Goal: Task Accomplishment & Management: Manage account settings

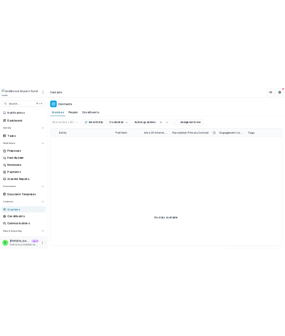
scroll to position [27, 0]
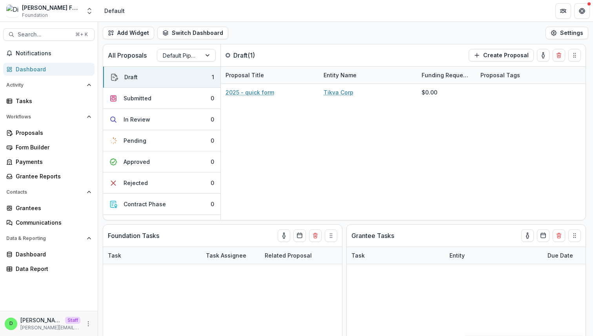
click at [164, 12] on header "Default" at bounding box center [345, 11] width 495 height 22
click at [390, 31] on div "Add Widget Switch Dashboard Default New Dashboard Settings" at bounding box center [345, 33] width 495 height 22
click at [87, 319] on button "More" at bounding box center [88, 323] width 9 height 9
click at [124, 308] on link "User Settings" at bounding box center [140, 307] width 84 height 13
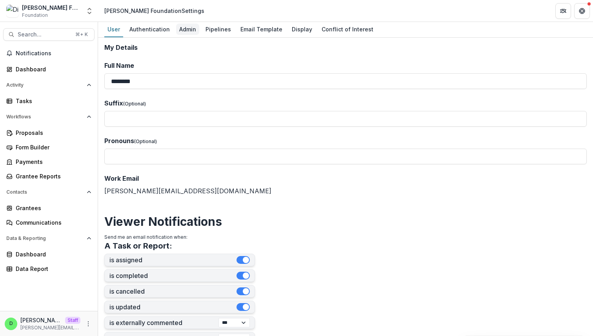
click at [190, 33] on div "Admin" at bounding box center [187, 29] width 23 height 11
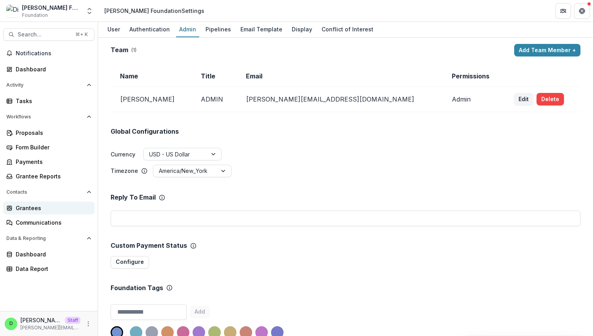
click at [31, 208] on div "Grantees" at bounding box center [52, 208] width 73 height 8
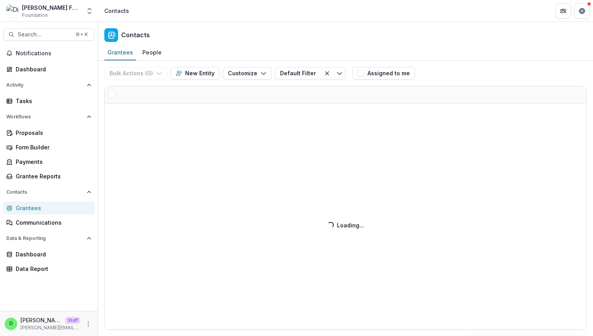
click at [253, 72] on div "Bulk Actions ( 0 ) Send Email Create Proposals Create Tasks New Entity Customiz…" at bounding box center [345, 198] width 495 height 275
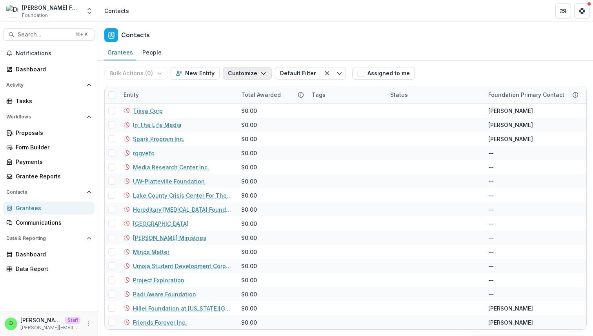
click at [262, 74] on icon "button" at bounding box center [264, 73] width 6 height 6
click at [244, 104] on button "Manage Custom Fields" at bounding box center [223, 104] width 86 height 13
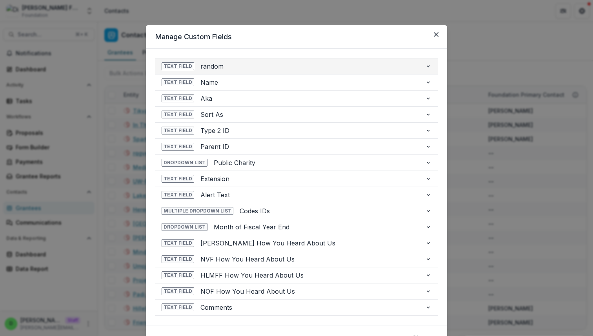
click at [425, 67] on icon "button" at bounding box center [428, 66] width 6 height 6
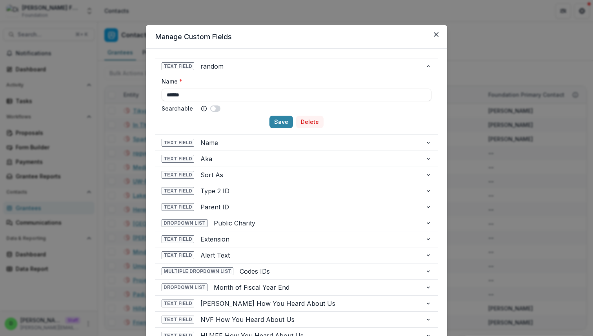
click at [309, 123] on button "Delete" at bounding box center [309, 122] width 27 height 13
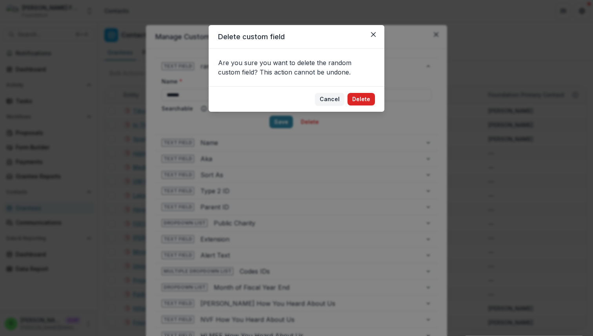
click at [363, 101] on button "Delete" at bounding box center [361, 99] width 27 height 13
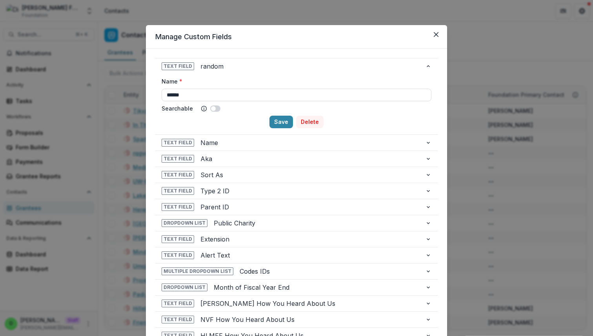
click at [312, 119] on button "Delete" at bounding box center [309, 122] width 27 height 13
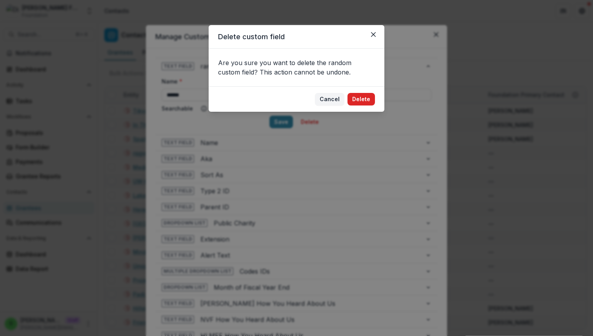
click at [356, 97] on button "Delete" at bounding box center [361, 99] width 27 height 13
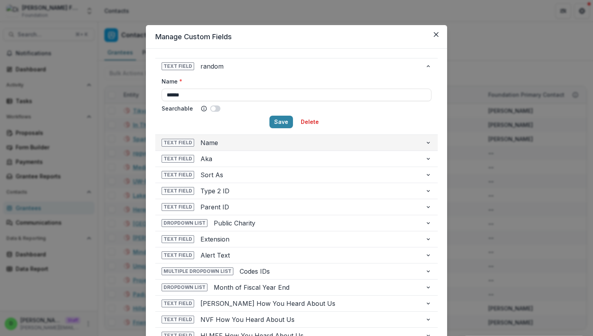
click at [429, 143] on icon "button" at bounding box center [428, 143] width 6 height 6
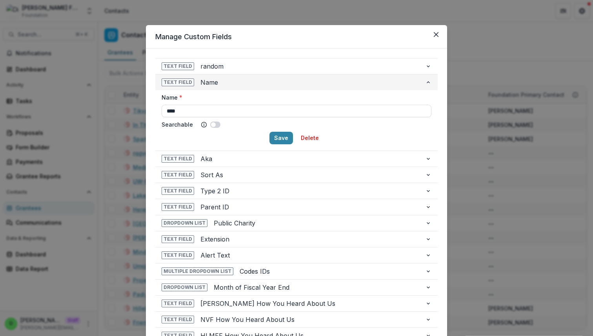
click at [426, 81] on icon "button" at bounding box center [428, 82] width 6 height 6
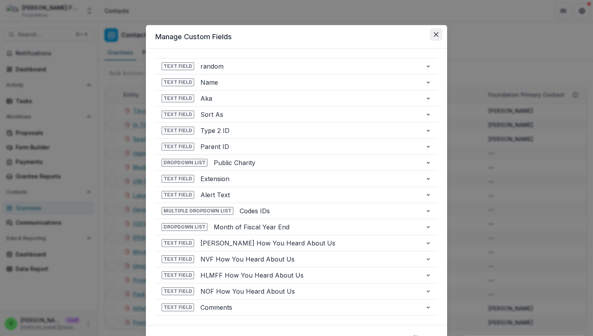
click at [435, 35] on icon "Close" at bounding box center [436, 34] width 5 height 5
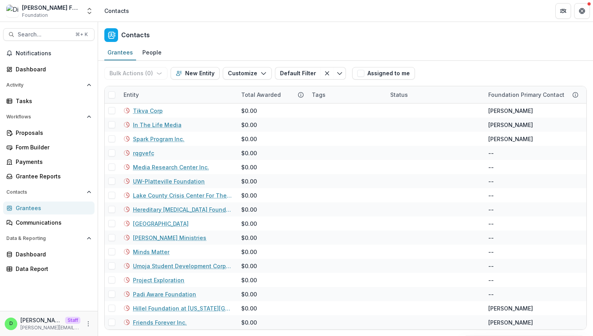
click at [402, 37] on div "Contacts" at bounding box center [345, 33] width 495 height 23
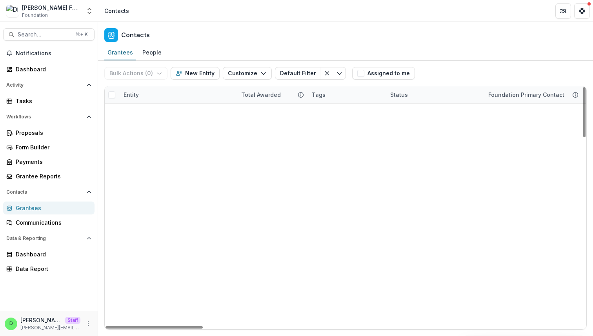
click at [135, 93] on div "Entity" at bounding box center [131, 95] width 25 height 8
click at [143, 115] on input at bounding box center [150, 119] width 63 height 9
paste input "**********"
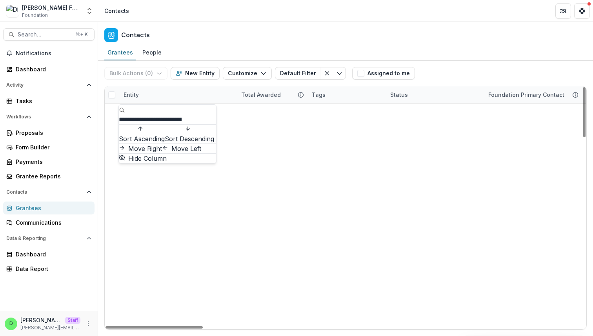
scroll to position [0, 11]
type input "**********"
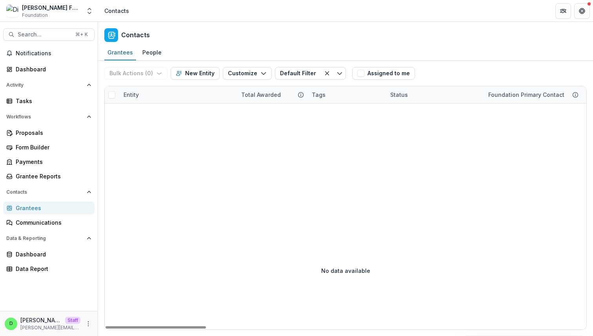
scroll to position [0, 0]
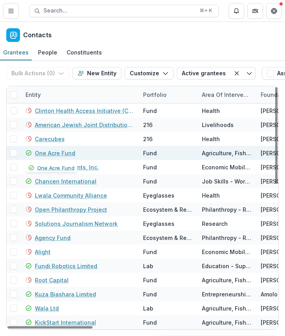
click at [58, 151] on link "One Acre Fund" at bounding box center [55, 153] width 40 height 8
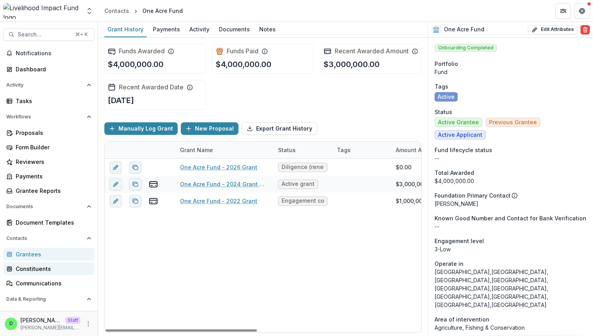
scroll to position [40, 0]
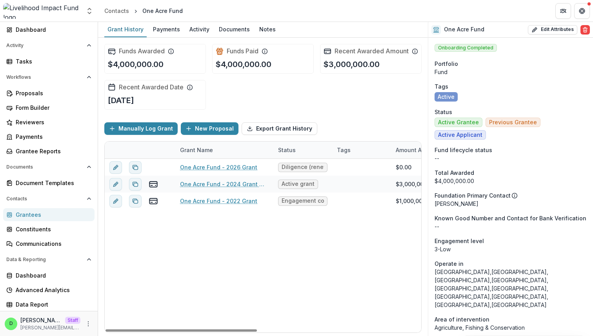
click at [37, 211] on div "Grantees" at bounding box center [52, 215] width 73 height 8
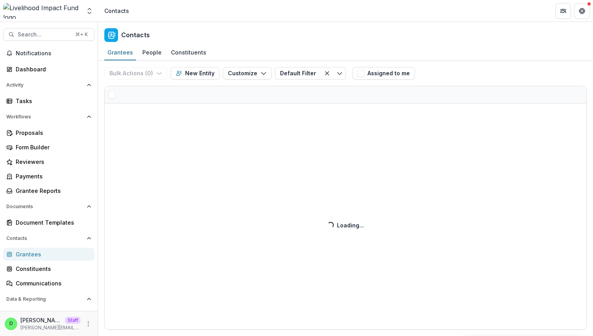
click at [244, 74] on div "Bulk Actions ( 0 ) Send Email Create Proposals Create Tasks New Entity Customiz…" at bounding box center [345, 198] width 495 height 275
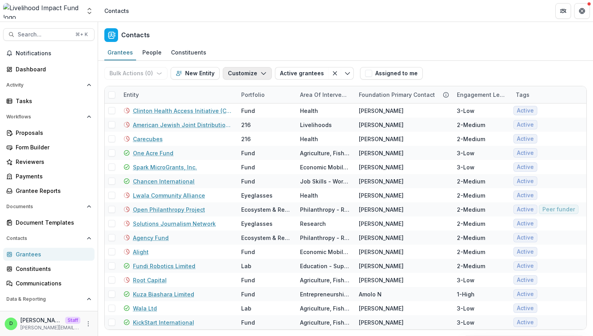
click at [261, 73] on icon "button" at bounding box center [264, 73] width 6 height 6
click at [237, 104] on button "Manage Custom Fields" at bounding box center [223, 104] width 86 height 13
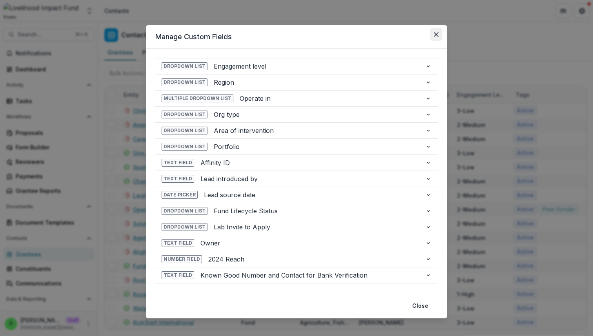
click at [285, 36] on icon "Close" at bounding box center [436, 34] width 5 height 5
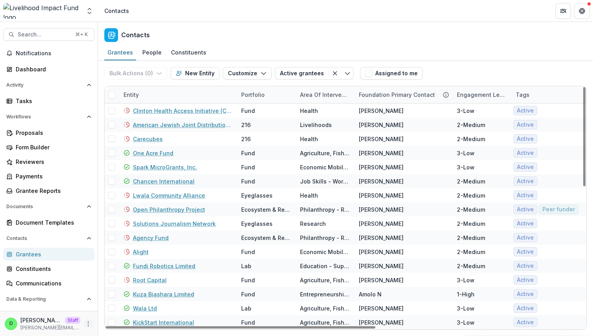
click at [85, 320] on button "More" at bounding box center [88, 323] width 9 height 9
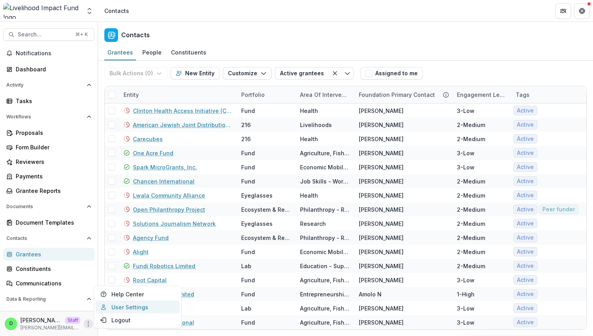
click at [108, 307] on link "User Settings" at bounding box center [138, 307] width 84 height 13
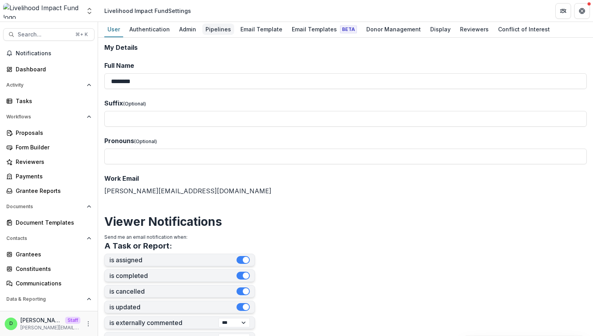
click at [213, 32] on div "Pipelines" at bounding box center [218, 29] width 32 height 11
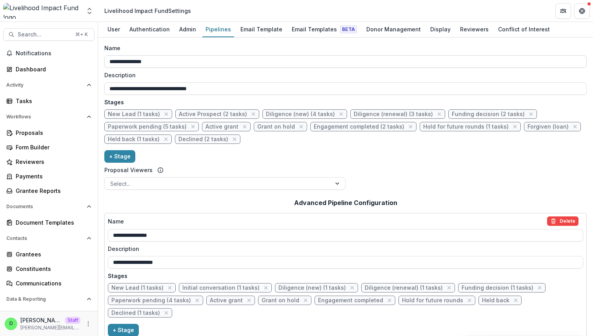
click at [164, 61] on input "**********" at bounding box center [345, 61] width 483 height 13
click at [232, 164] on div "**********" at bounding box center [345, 118] width 483 height 149
click at [186, 29] on div "Admin" at bounding box center [187, 29] width 23 height 11
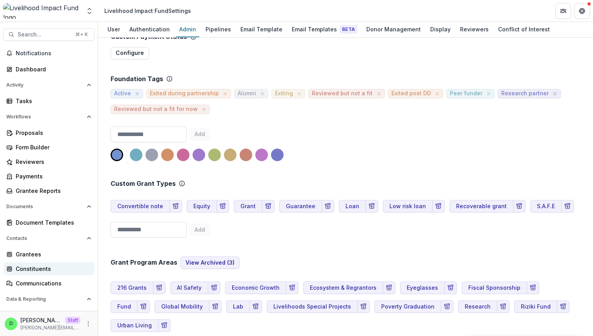
scroll to position [40, 0]
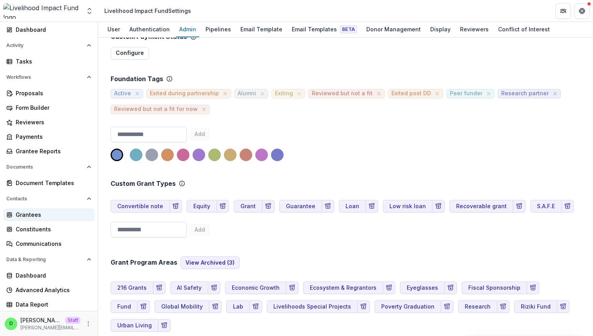
click at [51, 217] on div "Grantees" at bounding box center [52, 215] width 73 height 8
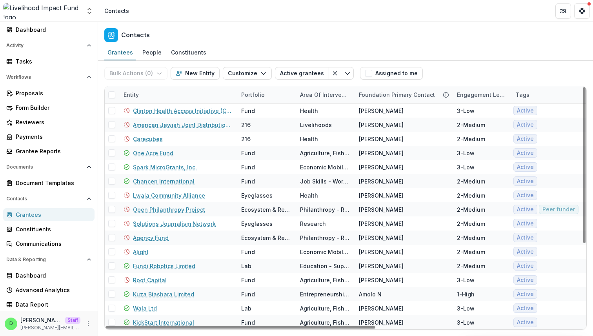
click at [135, 93] on div "Entity" at bounding box center [131, 95] width 25 height 8
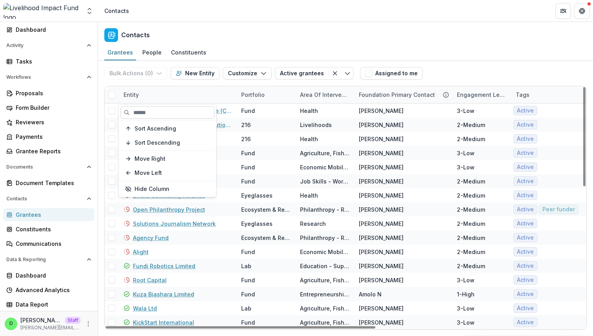
click at [153, 111] on input at bounding box center [167, 112] width 94 height 13
paste input "**********"
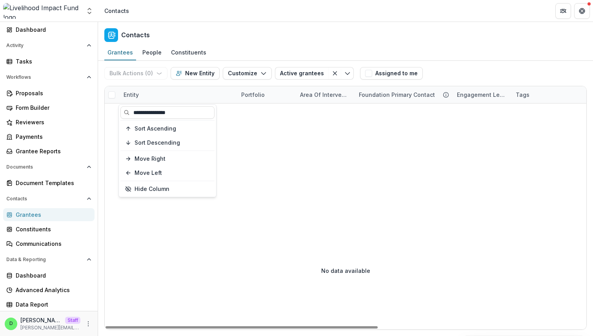
type input "**********"
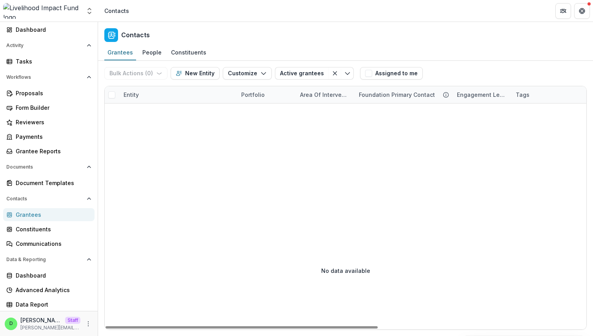
click at [247, 218] on div "No data available" at bounding box center [346, 271] width 482 height 118
click at [131, 95] on div "Entity" at bounding box center [131, 95] width 25 height 8
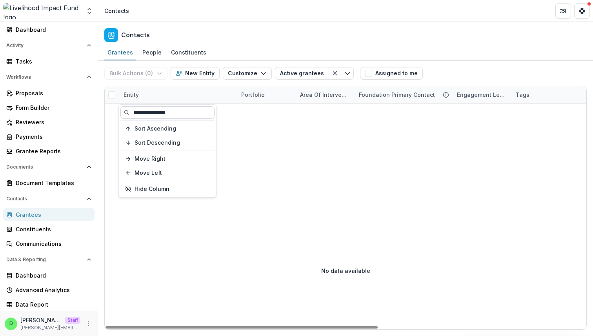
click at [146, 112] on input "**********" at bounding box center [167, 112] width 94 height 13
click at [160, 112] on input "**********" at bounding box center [167, 112] width 94 height 13
type input "***"
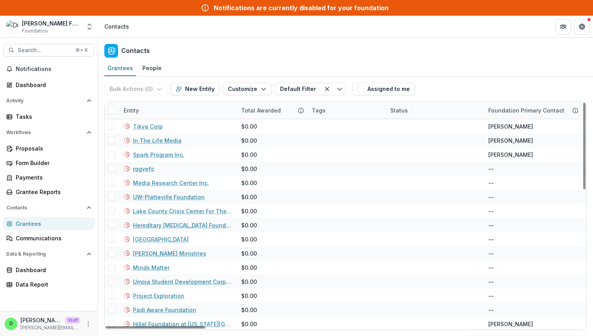
click at [135, 109] on div "Entity" at bounding box center [131, 110] width 25 height 8
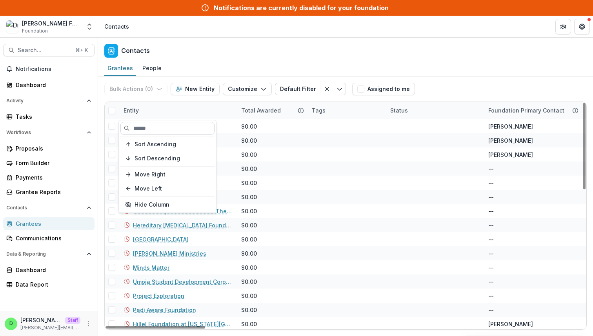
click at [149, 129] on input at bounding box center [167, 128] width 94 height 13
paste input "**********"
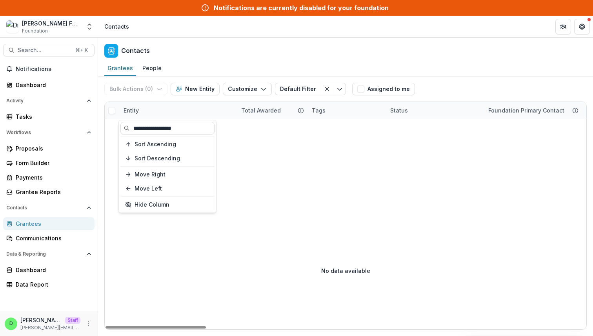
type input "**********"
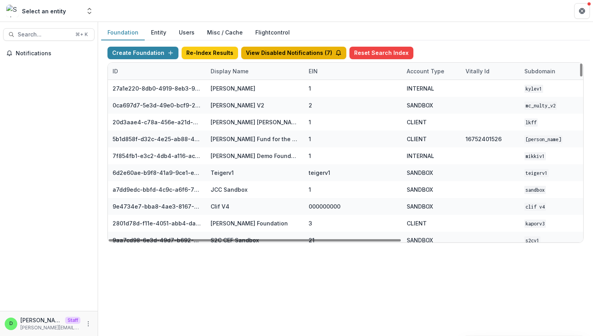
click at [273, 51] on button "View Disabled Notifications ( 7 )" at bounding box center [293, 53] width 105 height 13
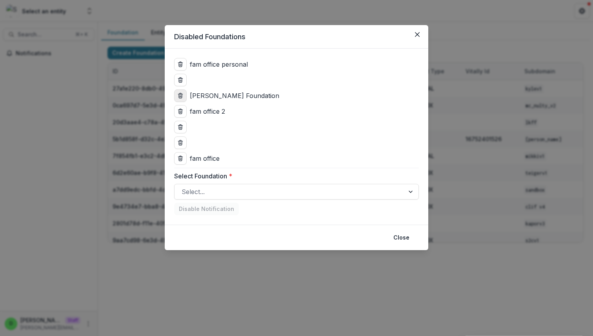
click at [179, 95] on icon "delete" at bounding box center [180, 96] width 6 height 6
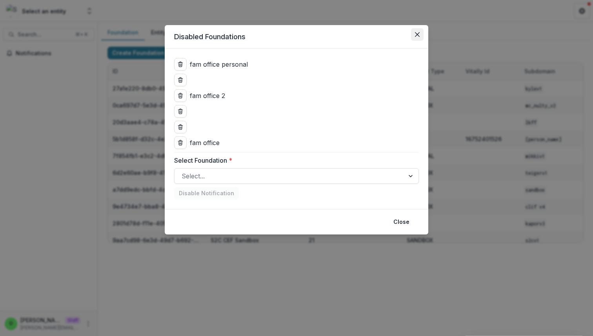
click at [419, 35] on icon "Close" at bounding box center [417, 34] width 5 height 5
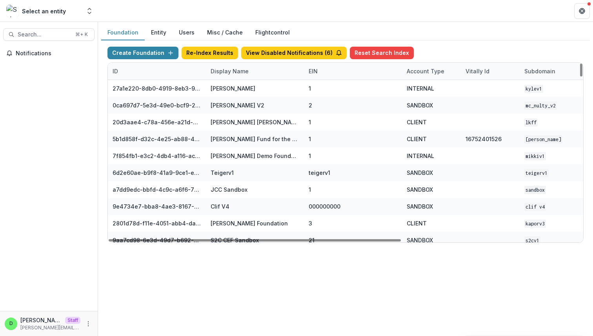
click at [236, 73] on div "Display Name" at bounding box center [229, 71] width 47 height 8
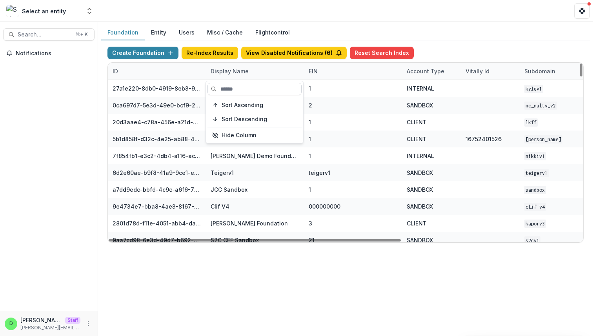
click at [235, 87] on input at bounding box center [255, 89] width 94 height 13
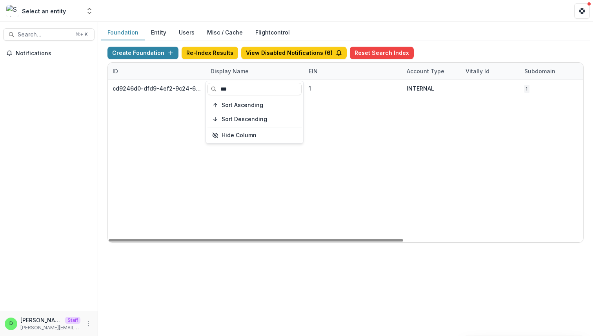
type input "***"
click at [331, 184] on div "cd9246d0-dfd9-4ef2-9c24-6bf2ee4c6277 [PERSON_NAME] Foundation 1 INTERNAL 1 [DAT…" at bounding box center [490, 161] width 765 height 162
click at [239, 68] on div "Display Name" at bounding box center [229, 71] width 47 height 8
click at [329, 133] on div "cd9246d0-dfd9-4ef2-9c24-6bf2ee4c6277 [PERSON_NAME] Foundation 1 INTERNAL 1 [DAT…" at bounding box center [490, 161] width 765 height 162
